Goal: Check status: Check status

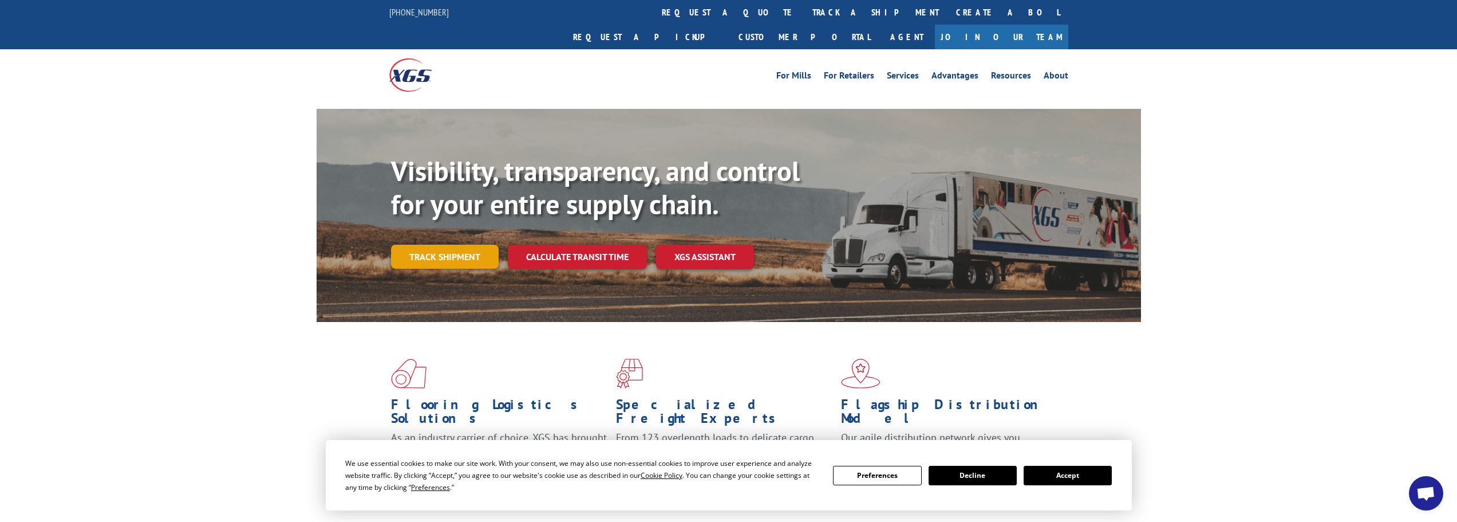
click at [437, 244] on link "Track shipment" at bounding box center [445, 256] width 108 height 24
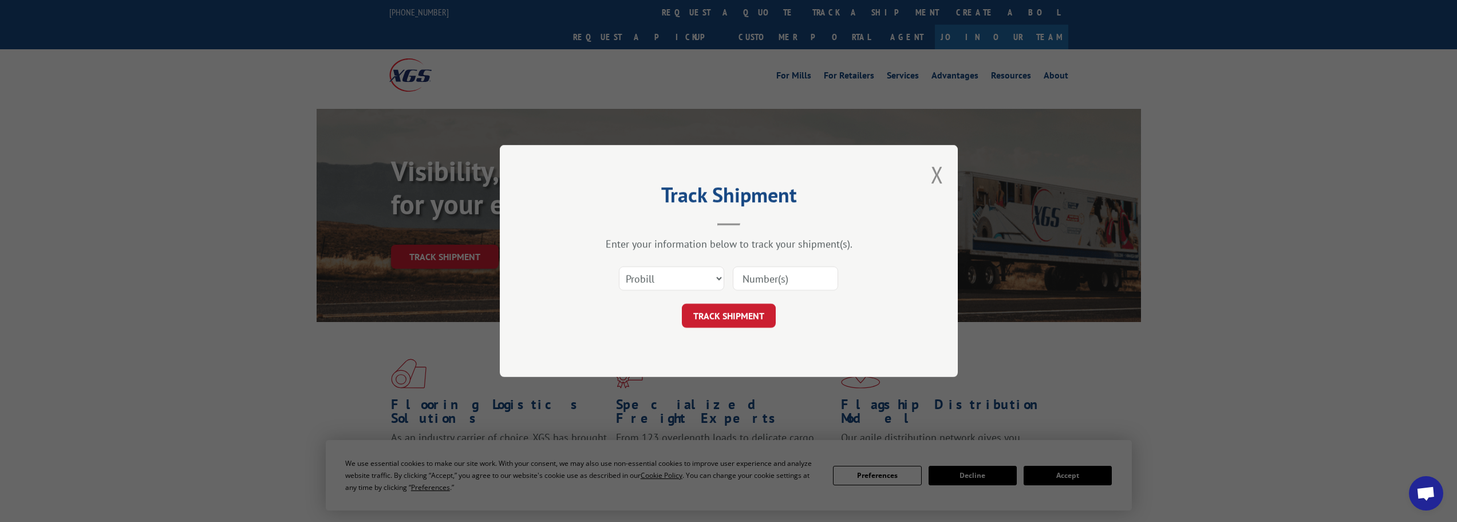
click at [784, 281] on input at bounding box center [785, 278] width 105 height 24
type input "17229726"
click at [745, 311] on button "TRACK SHIPMENT" at bounding box center [729, 315] width 94 height 24
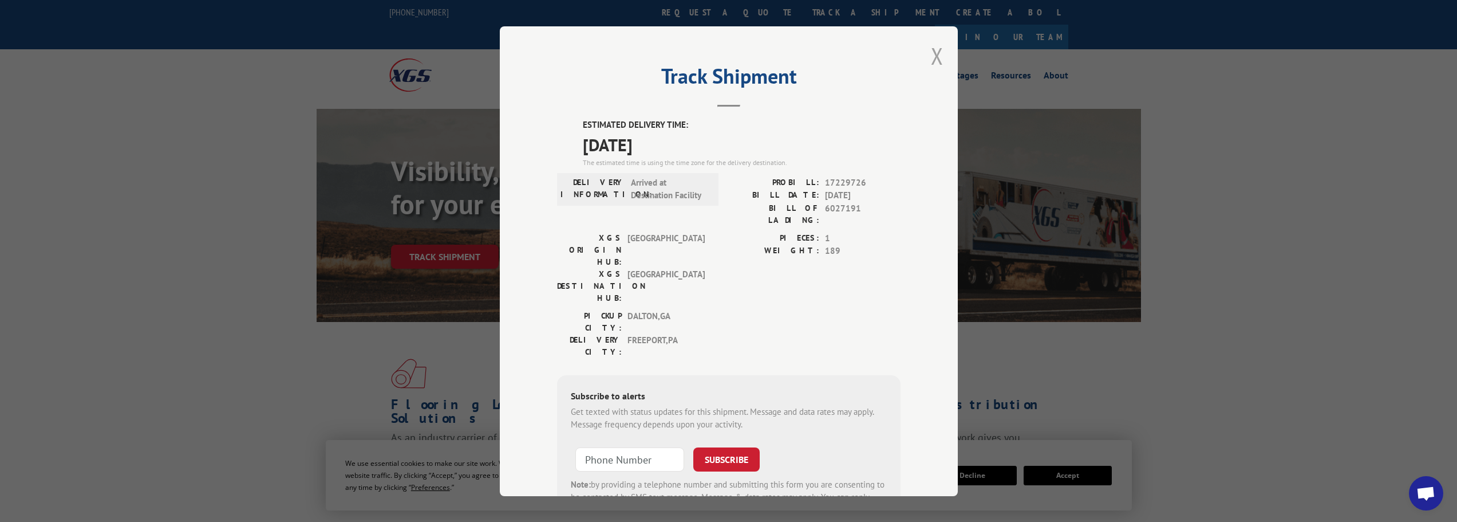
click at [936, 58] on button "Close modal" at bounding box center [937, 56] width 13 height 30
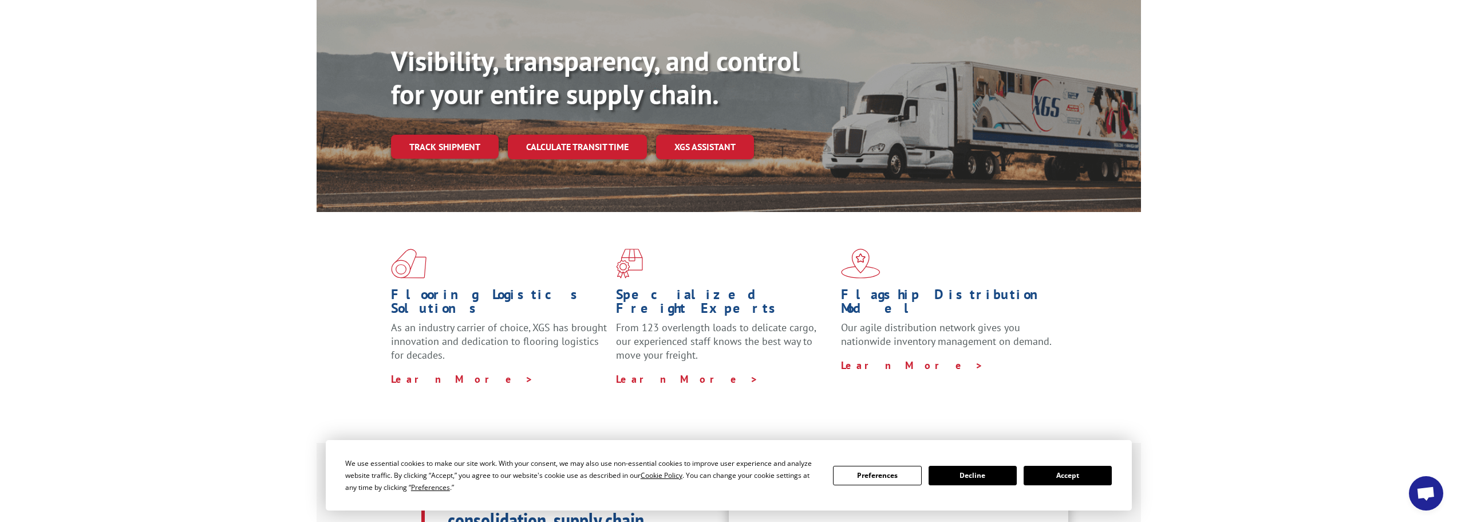
scroll to position [115, 0]
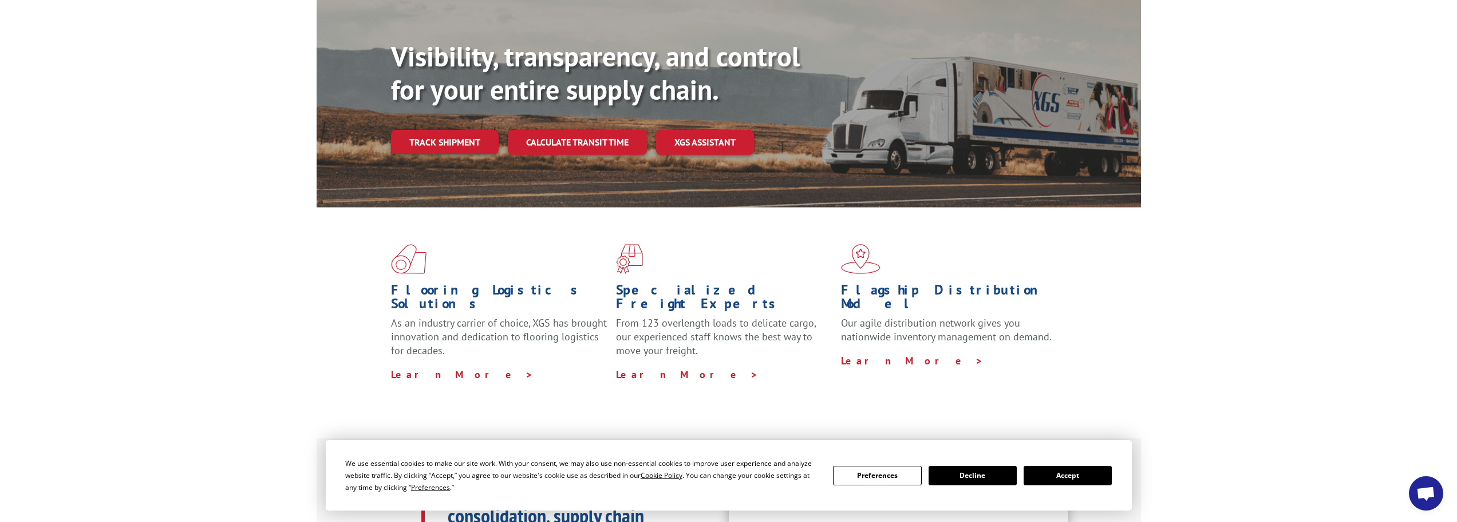
click at [1067, 477] on button "Accept" at bounding box center [1068, 474] width 88 height 19
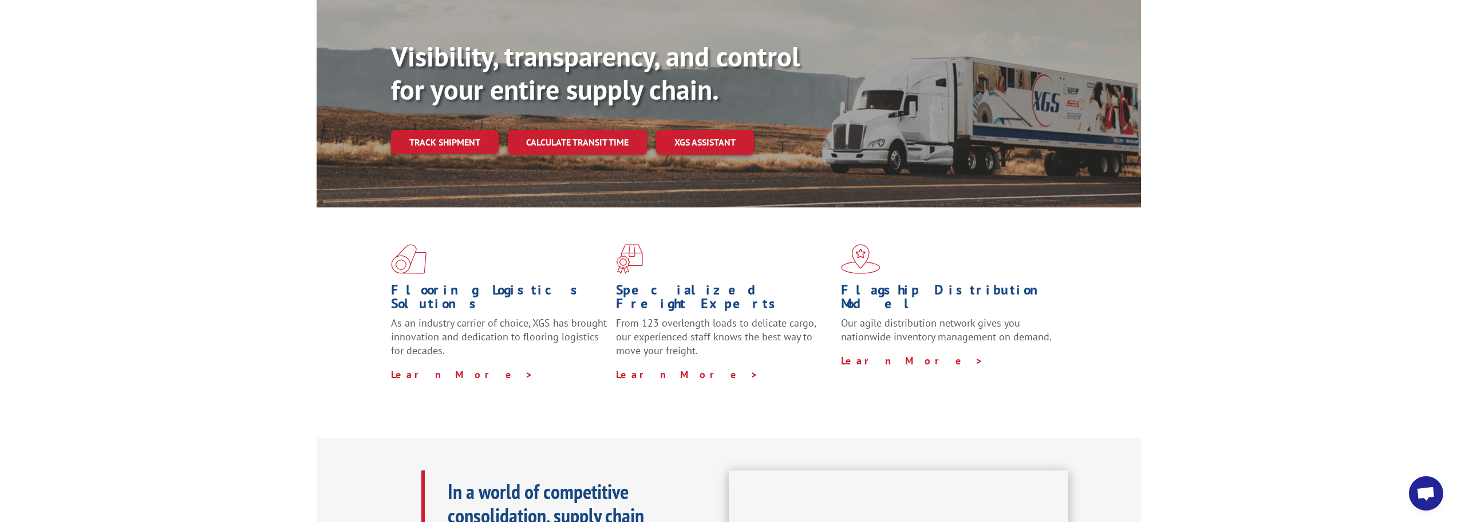
scroll to position [0, 0]
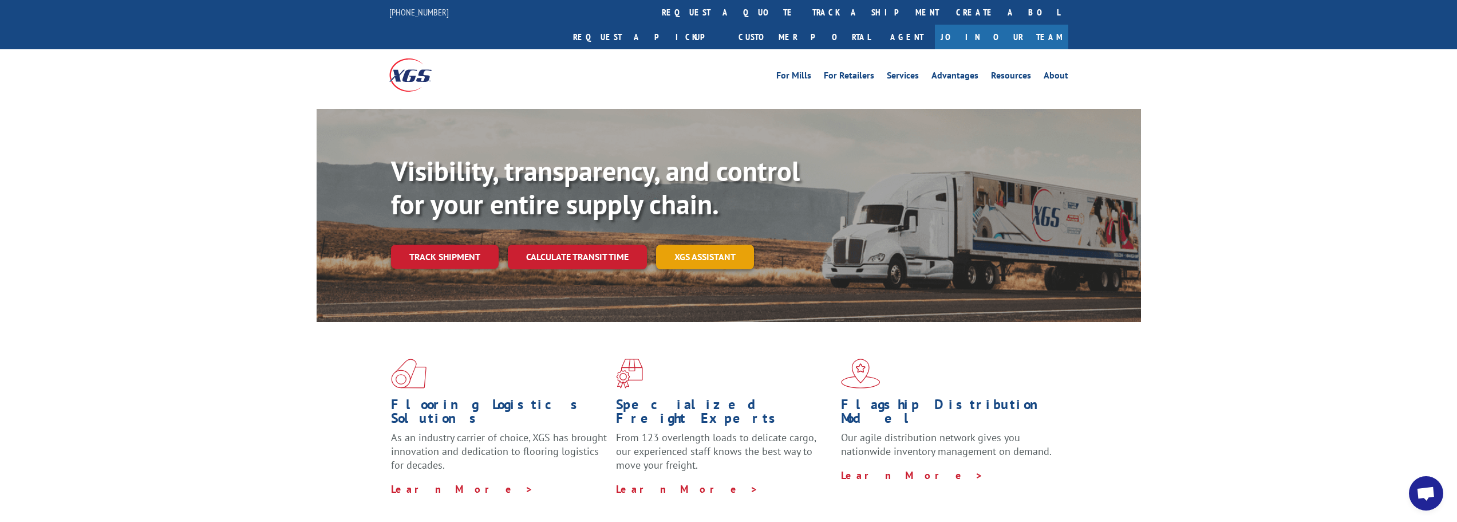
click at [697, 244] on link "XGS ASSISTANT" at bounding box center [705, 256] width 98 height 25
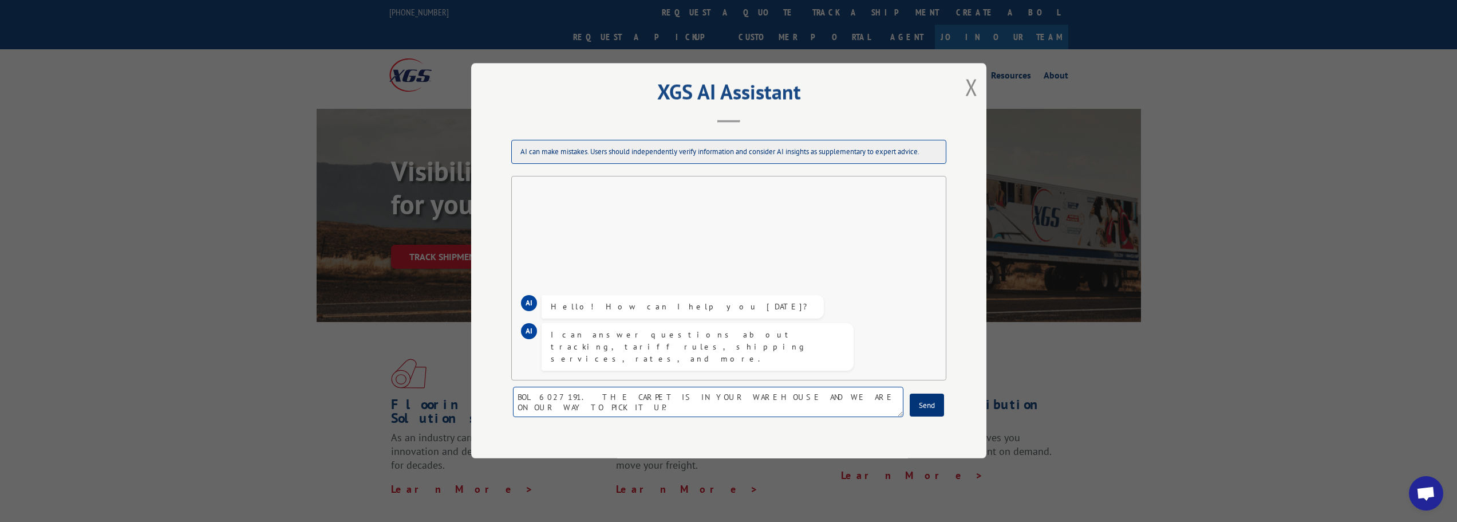
type textarea "BOL 6027191. THE CARPET IS IN YOUR WAREHOUSE AND WE ARE ON OUR WAY TO PICK IT U…"
click at [932, 400] on button "Send" at bounding box center [927, 405] width 34 height 23
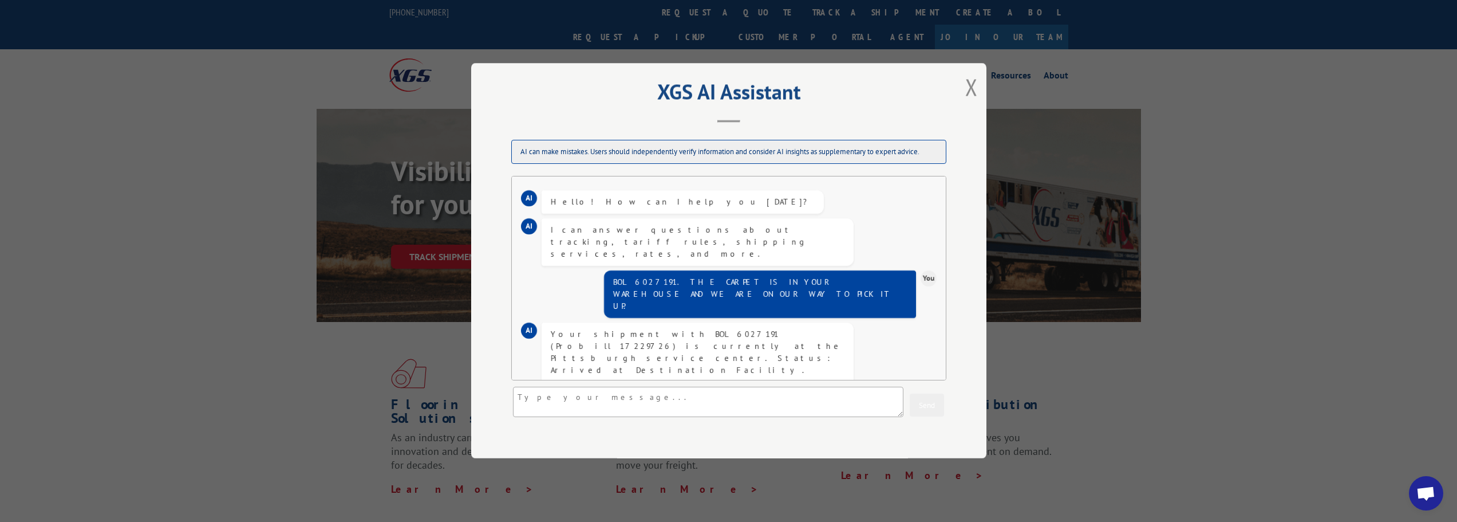
scroll to position [107, 0]
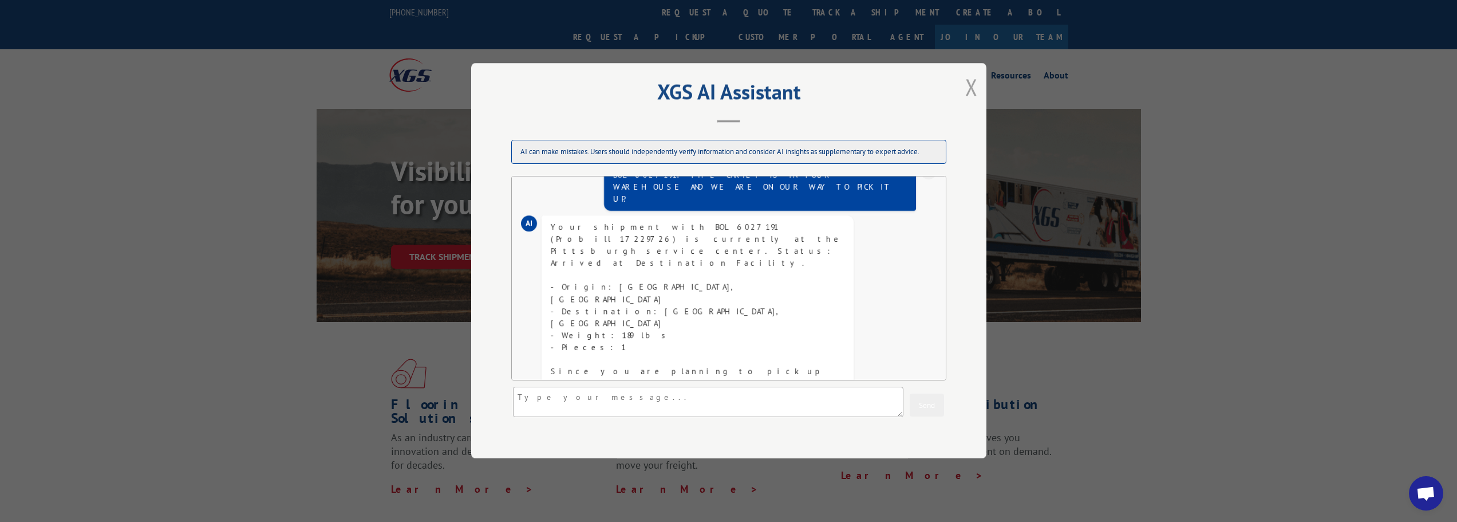
click at [972, 92] on button "Close modal" at bounding box center [971, 87] width 13 height 30
